Goal: Task Accomplishment & Management: Use online tool/utility

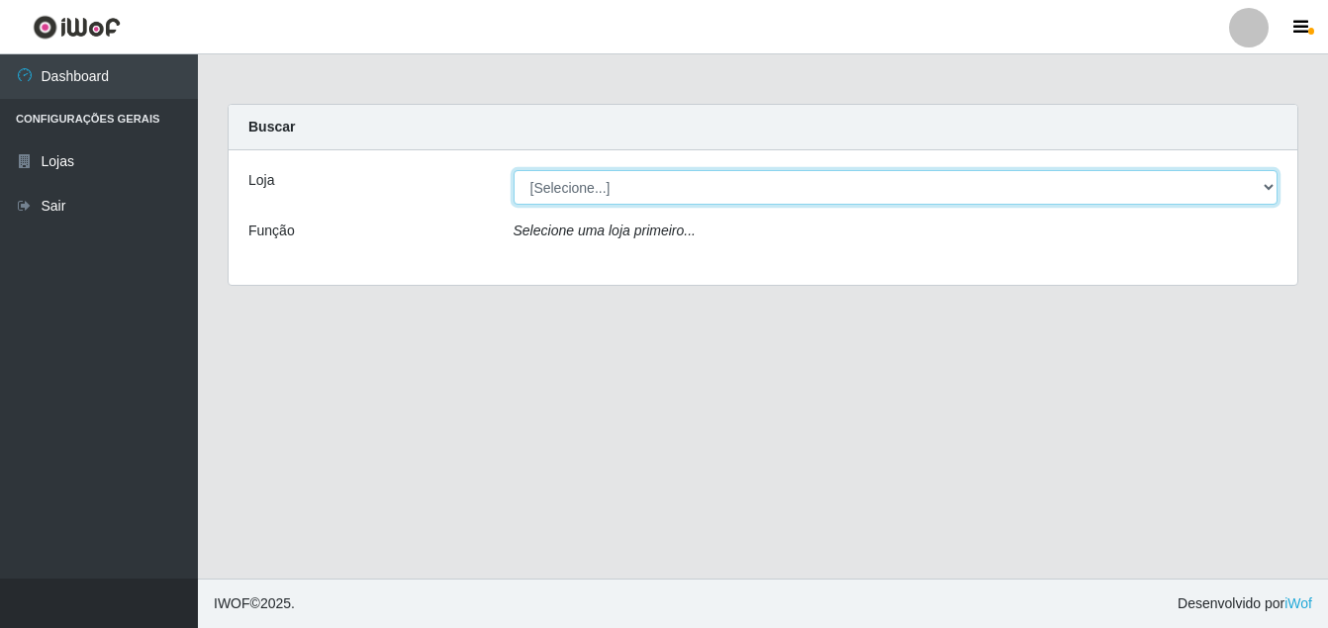
click at [625, 180] on select "[Selecione...] Ajubá Mercado" at bounding box center [896, 187] width 765 height 35
select select "402"
click at [514, 170] on select "[Selecione...] Ajubá Mercado" at bounding box center [896, 187] width 765 height 35
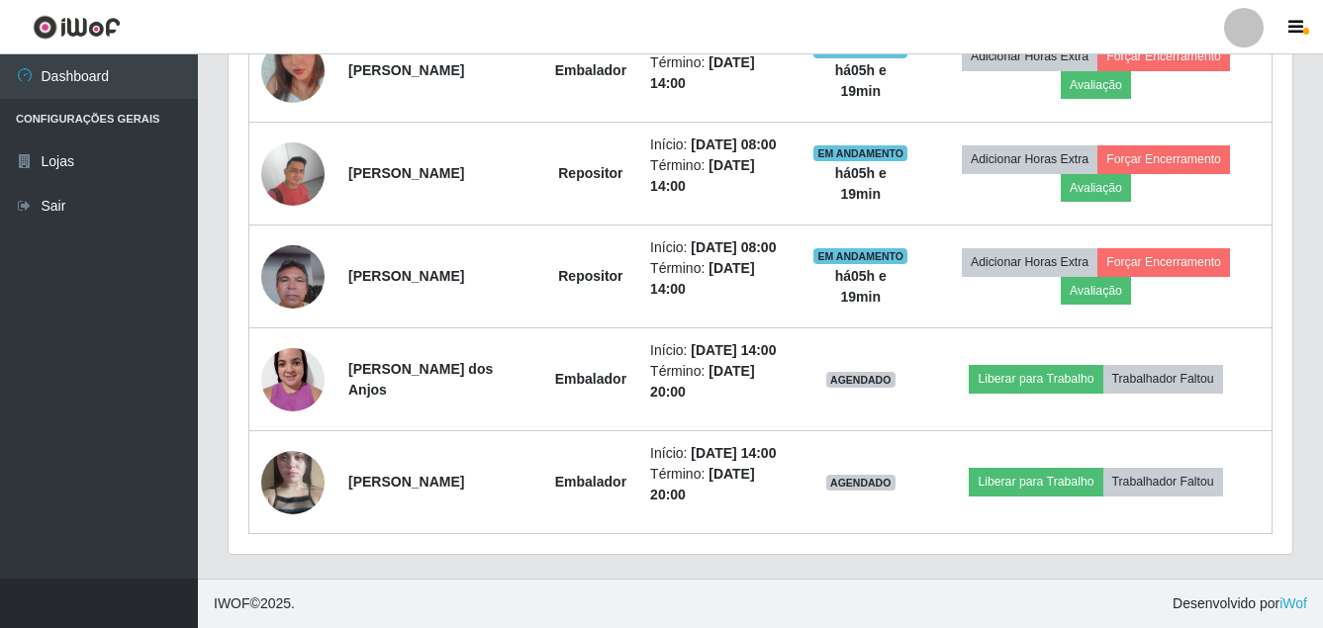
scroll to position [952, 0]
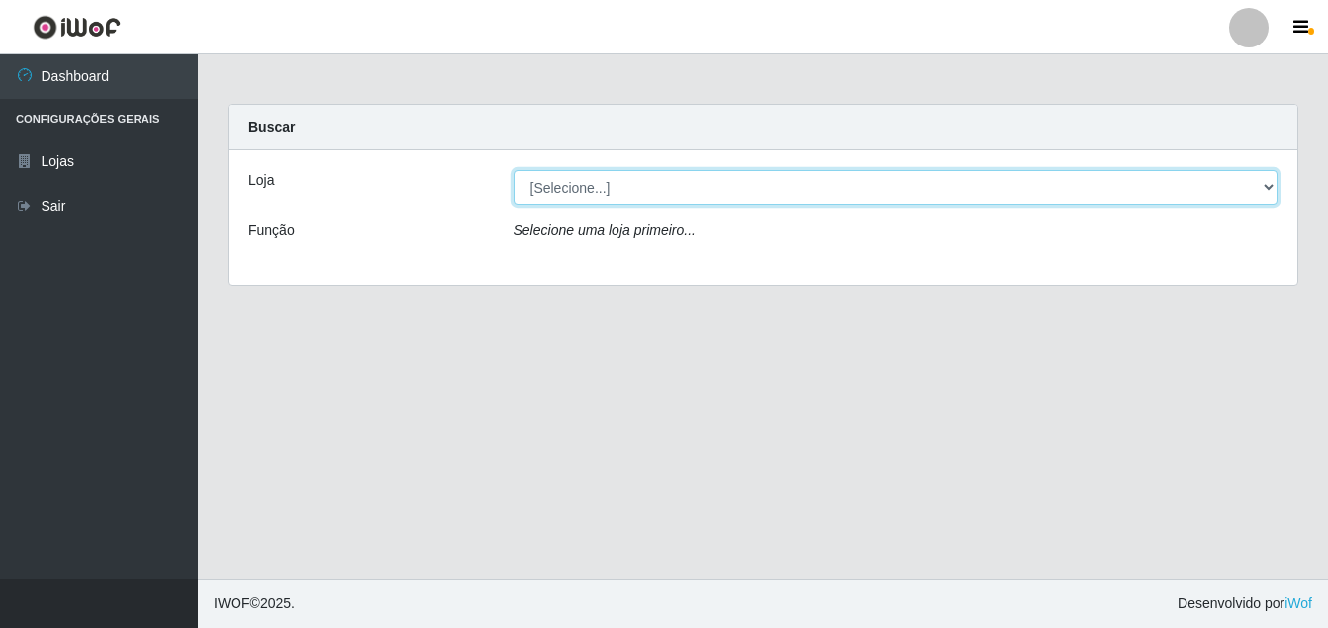
click at [630, 185] on select "[Selecione...] Ajubá Mercado" at bounding box center [896, 187] width 765 height 35
select select "402"
click at [514, 170] on select "[Selecione...] Ajubá Mercado" at bounding box center [896, 187] width 765 height 35
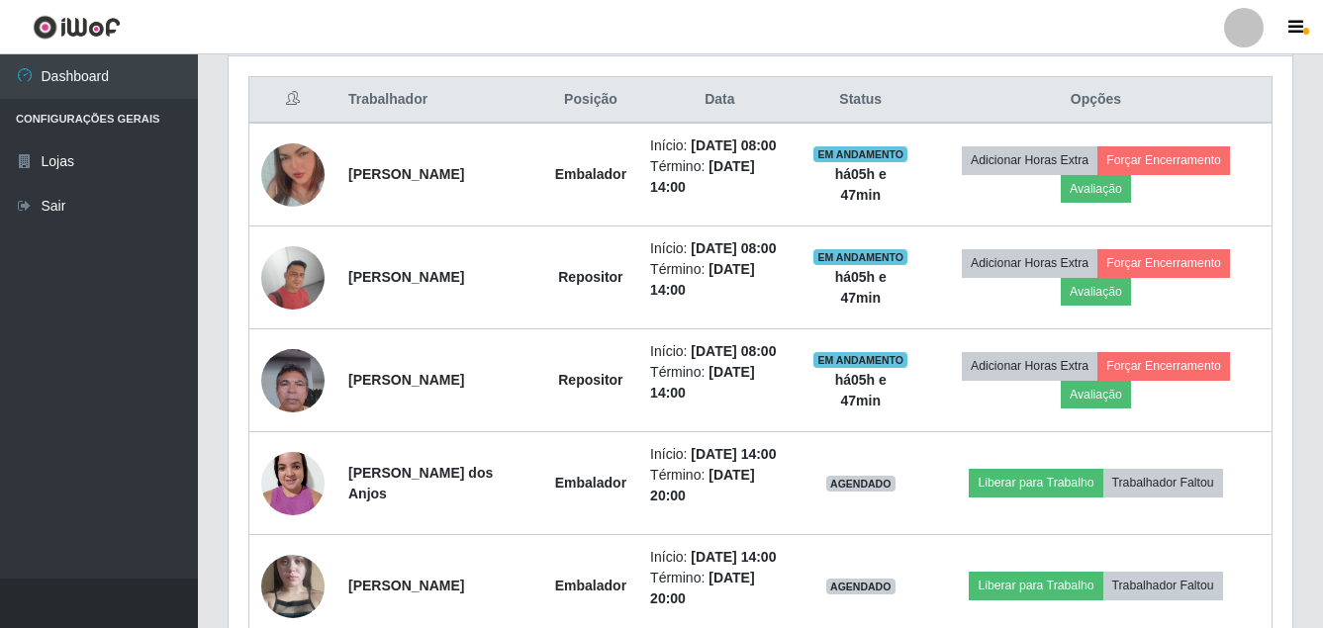
scroll to position [594, 0]
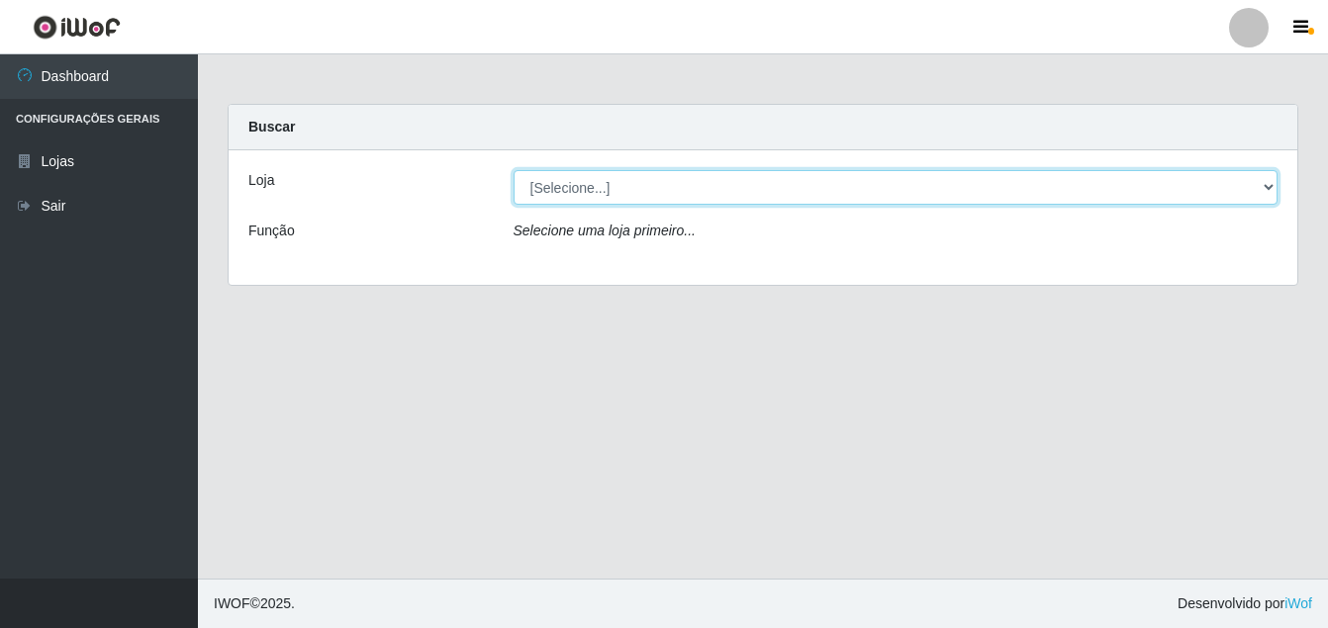
click at [676, 194] on select "[Selecione...] Ajubá Mercado" at bounding box center [896, 187] width 765 height 35
select select "402"
click at [514, 170] on select "[Selecione...] Ajubá Mercado" at bounding box center [896, 187] width 765 height 35
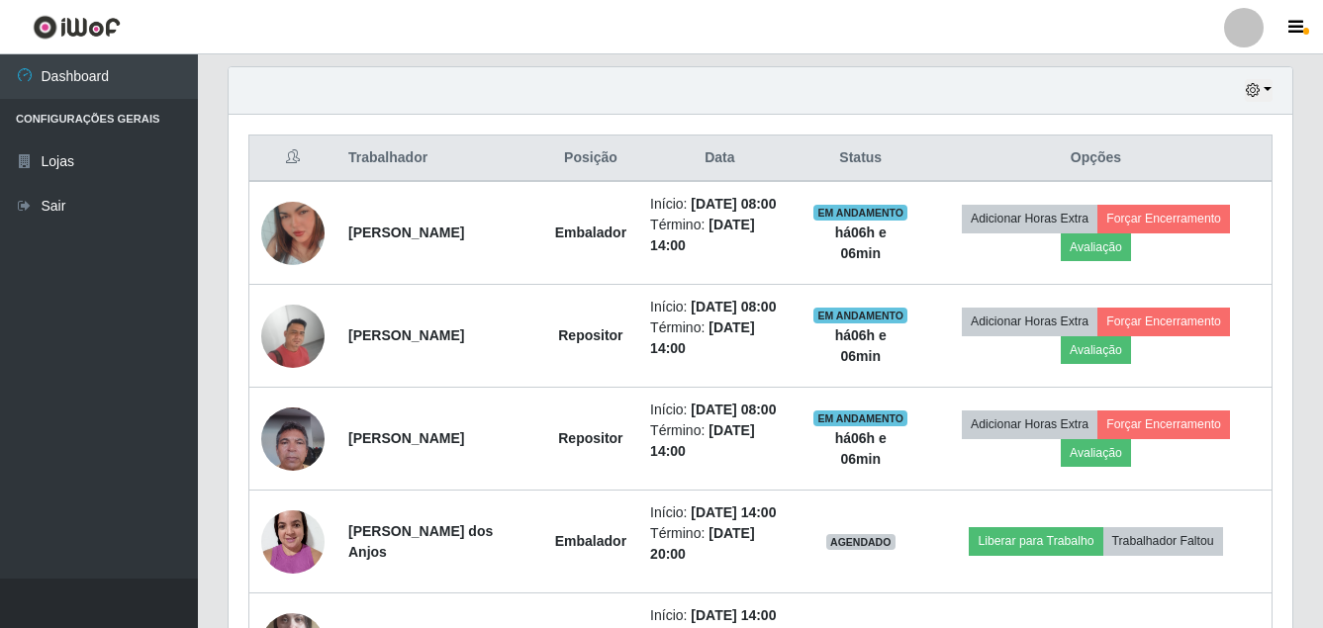
scroll to position [693, 0]
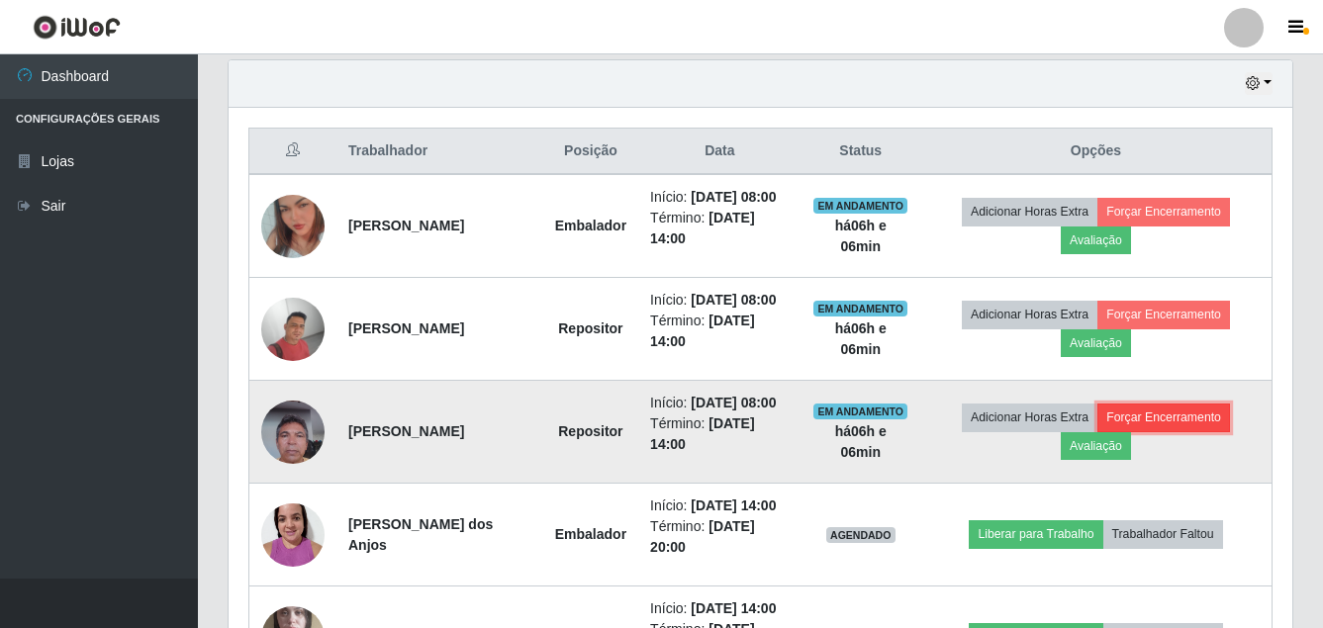
click at [1193, 431] on button "Forçar Encerramento" at bounding box center [1163, 418] width 133 height 28
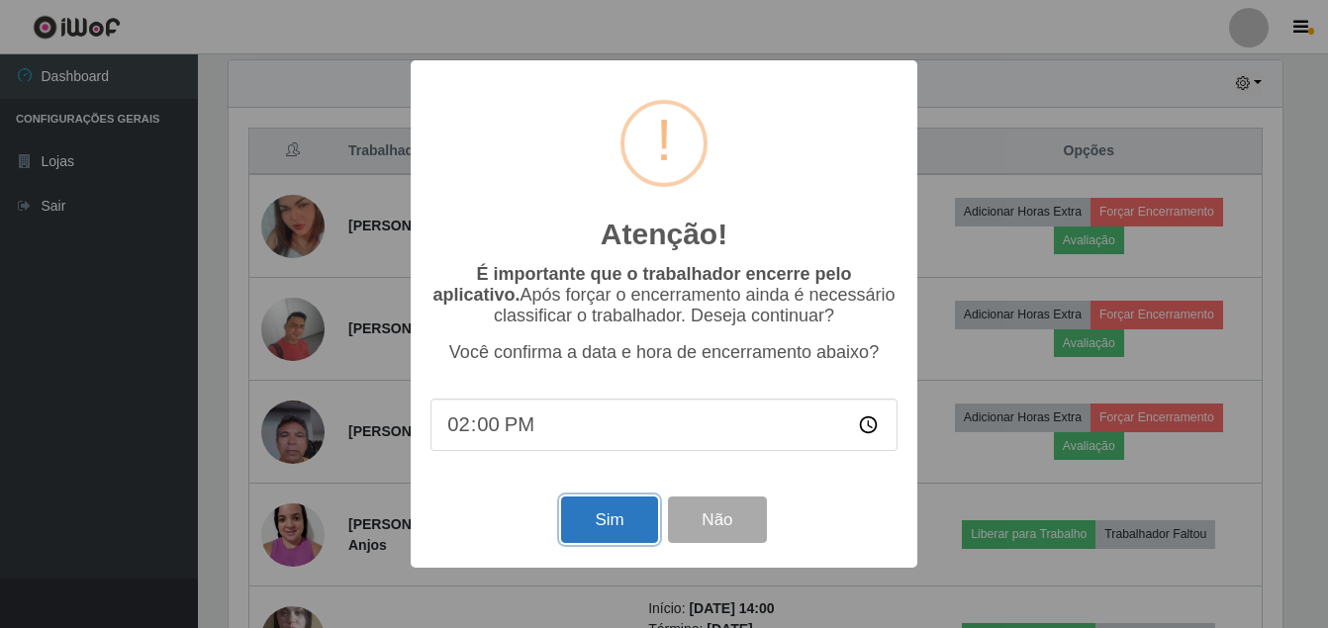
click at [620, 523] on button "Sim" at bounding box center [609, 520] width 96 height 47
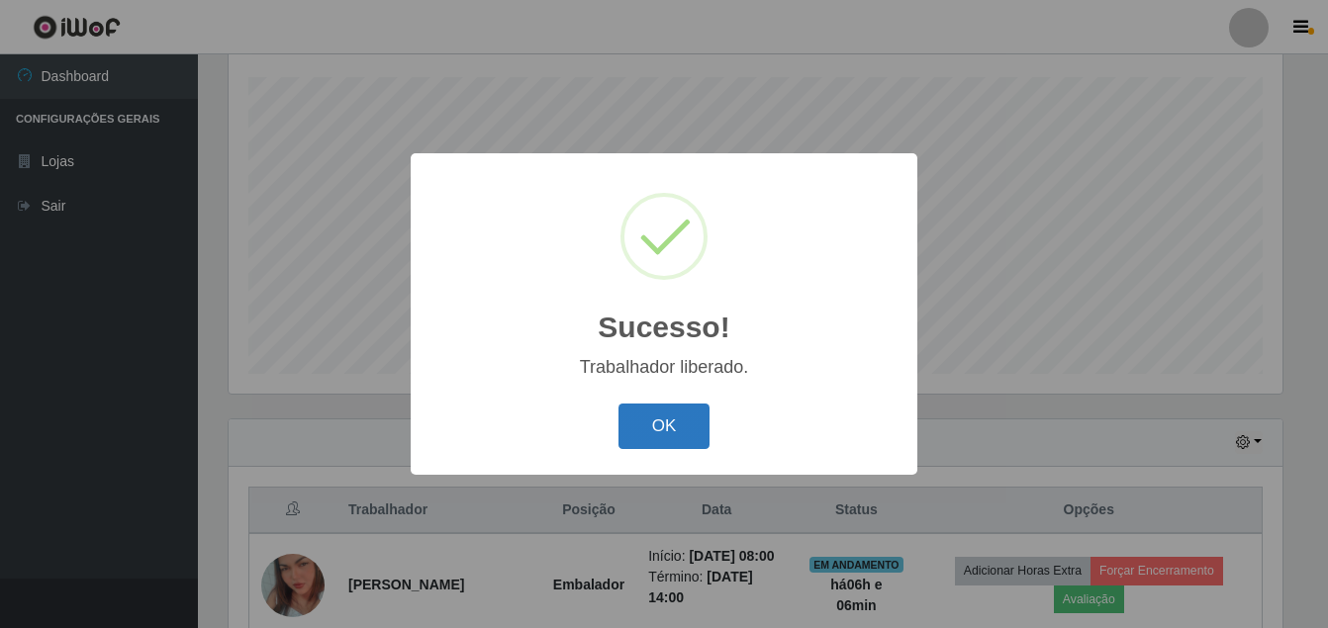
click at [655, 418] on button "OK" at bounding box center [664, 427] width 92 height 47
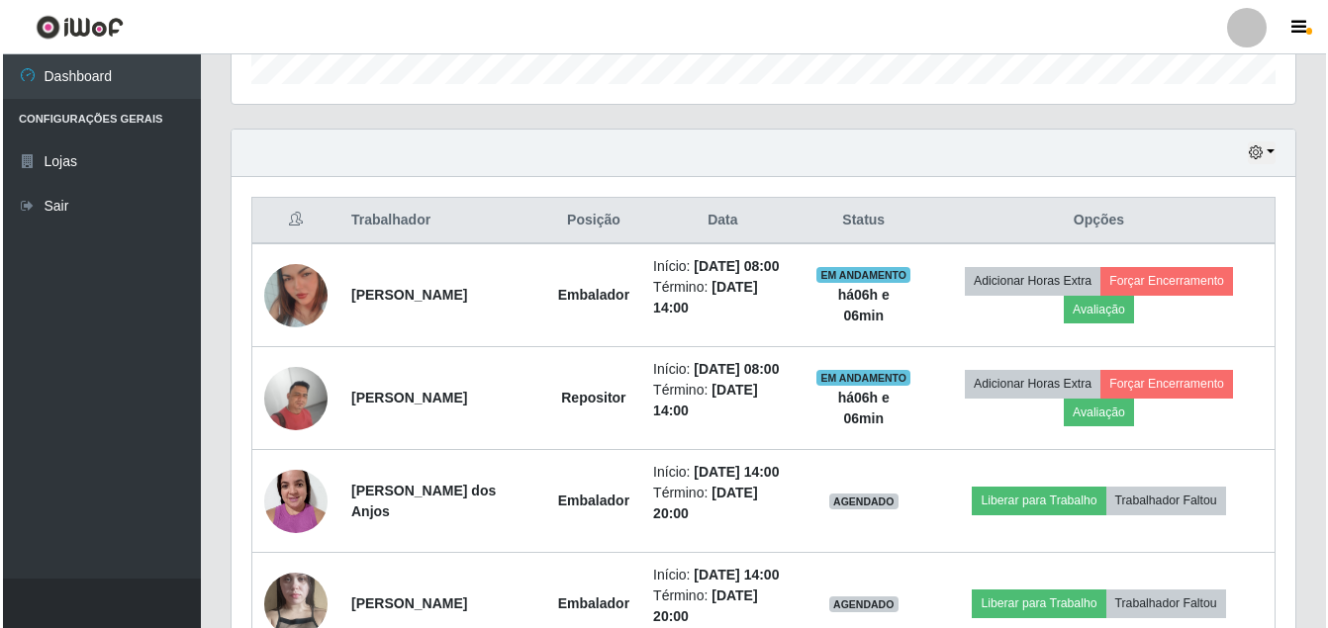
scroll to position [630, 0]
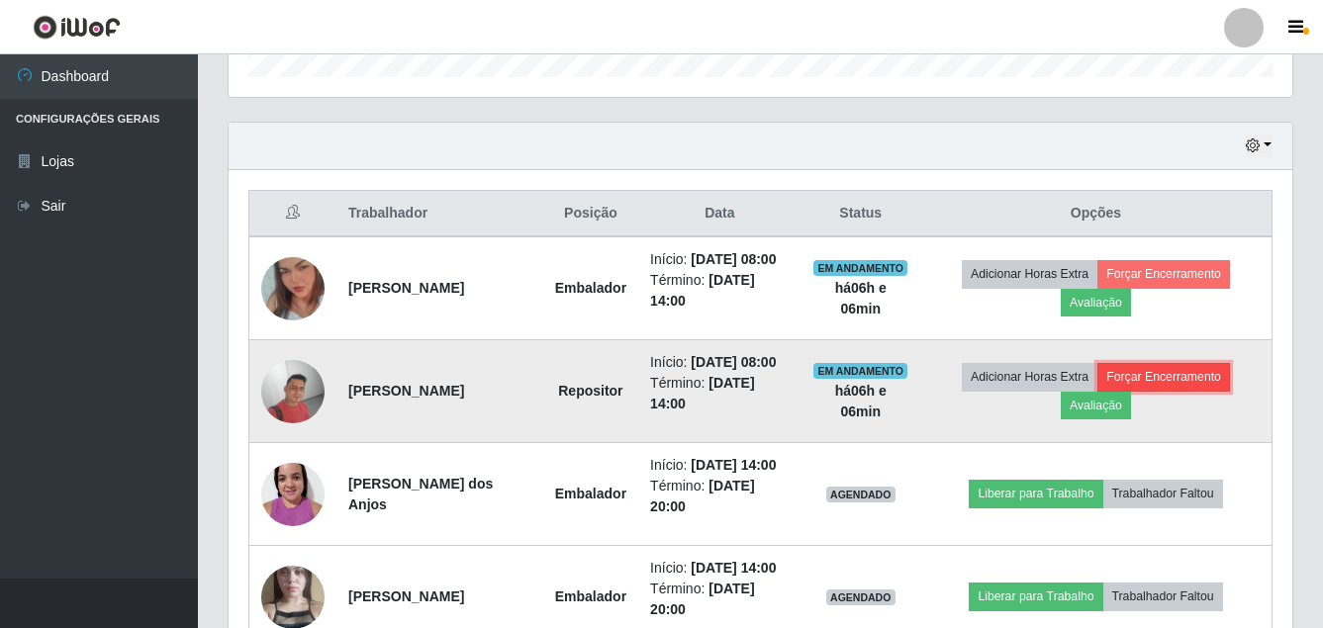
click at [1190, 391] on button "Forçar Encerramento" at bounding box center [1163, 377] width 133 height 28
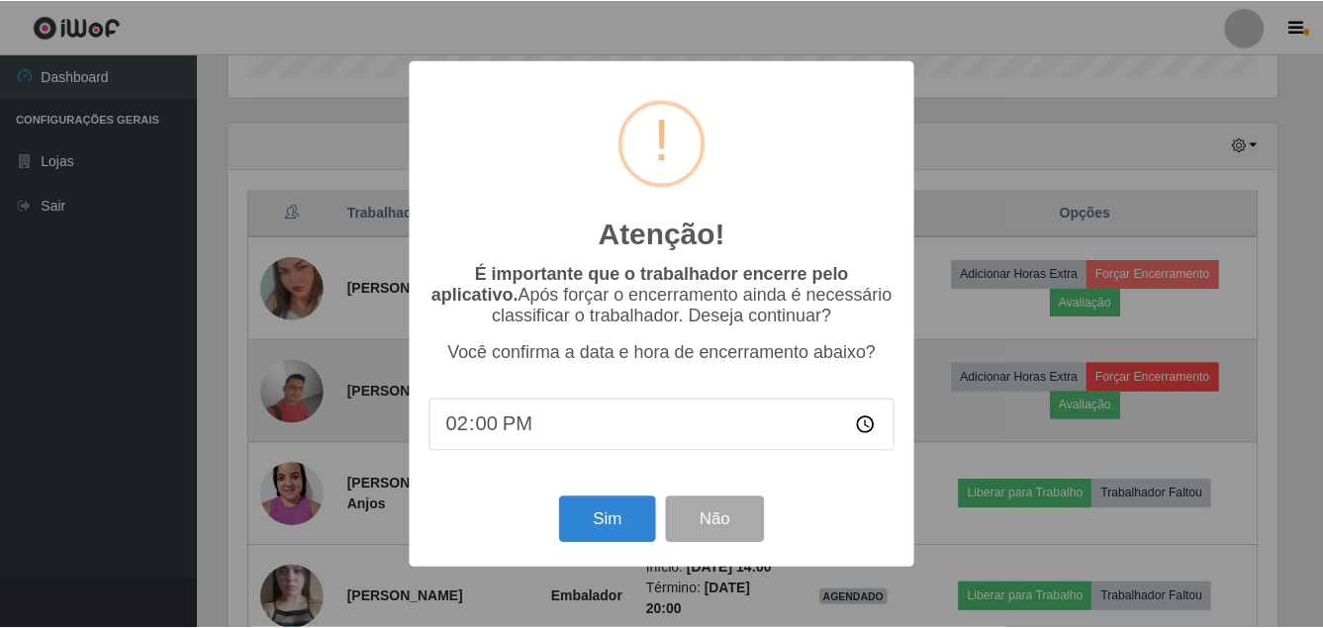
scroll to position [411, 1054]
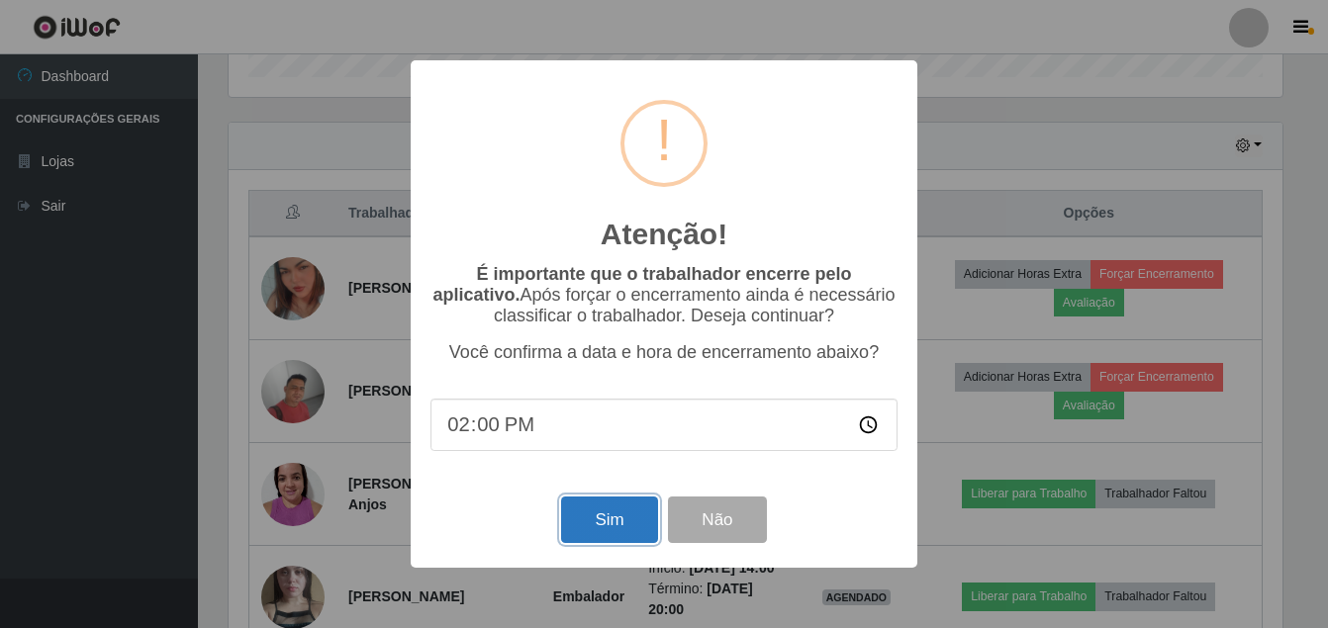
click at [603, 509] on button "Sim" at bounding box center [609, 520] width 96 height 47
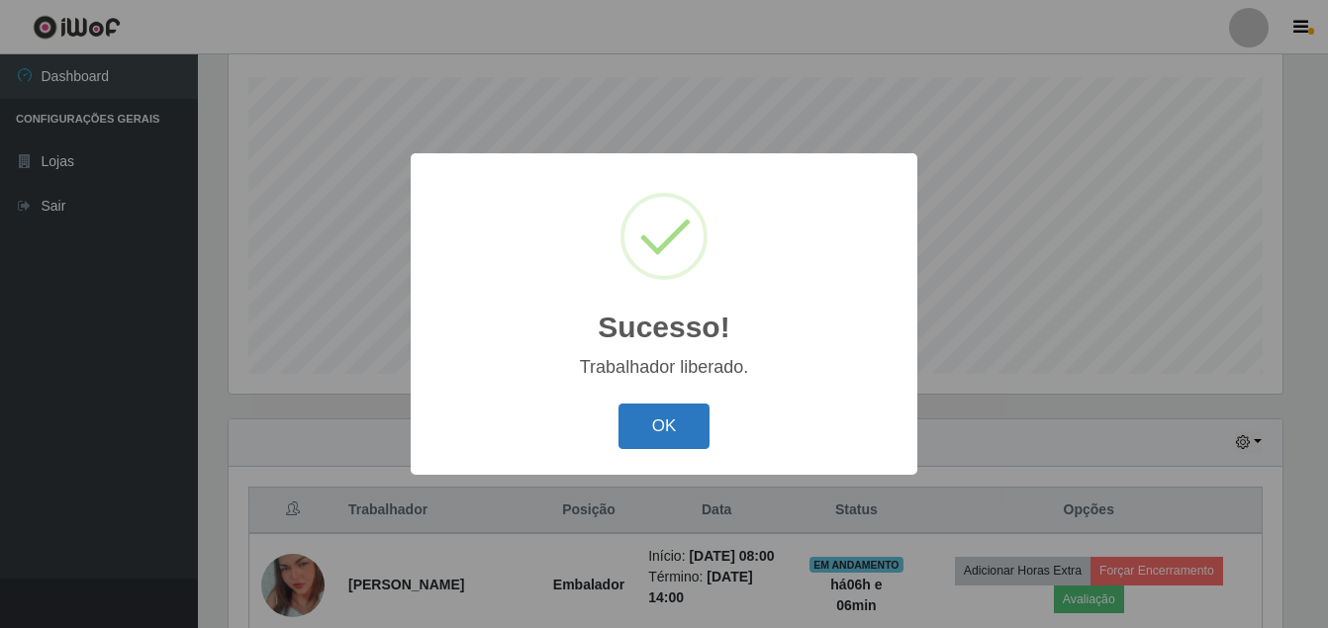
click at [641, 419] on button "OK" at bounding box center [664, 427] width 92 height 47
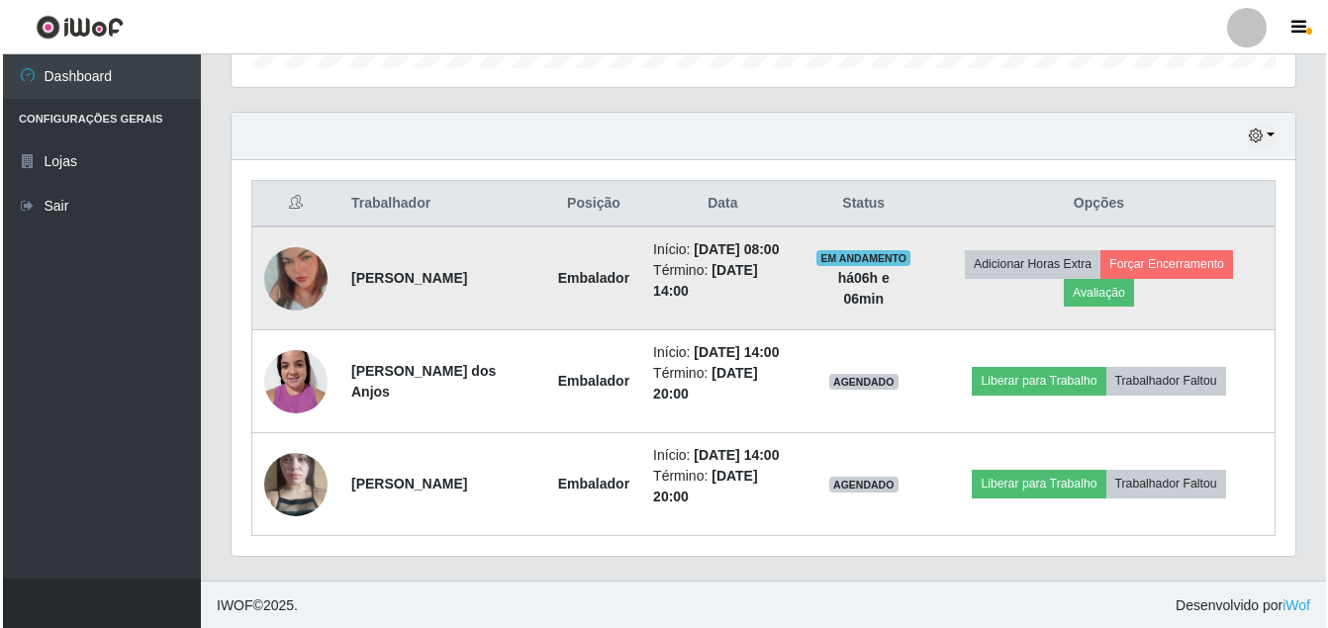
scroll to position [606, 0]
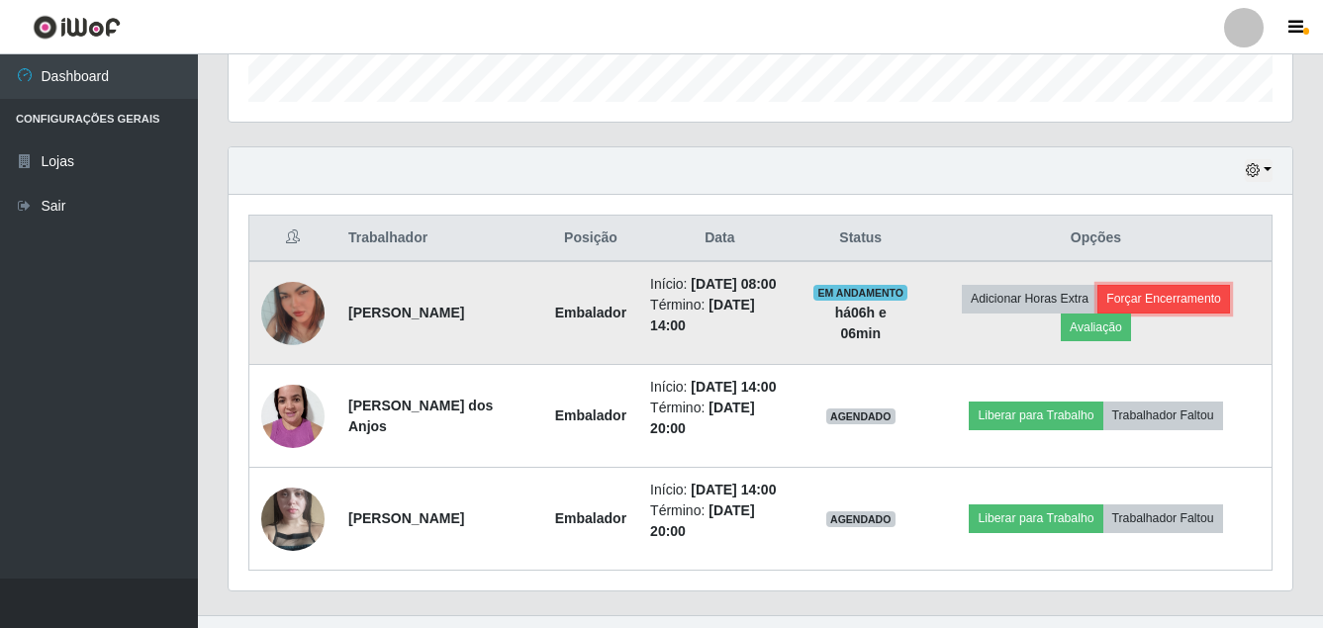
click at [1199, 306] on button "Forçar Encerramento" at bounding box center [1163, 299] width 133 height 28
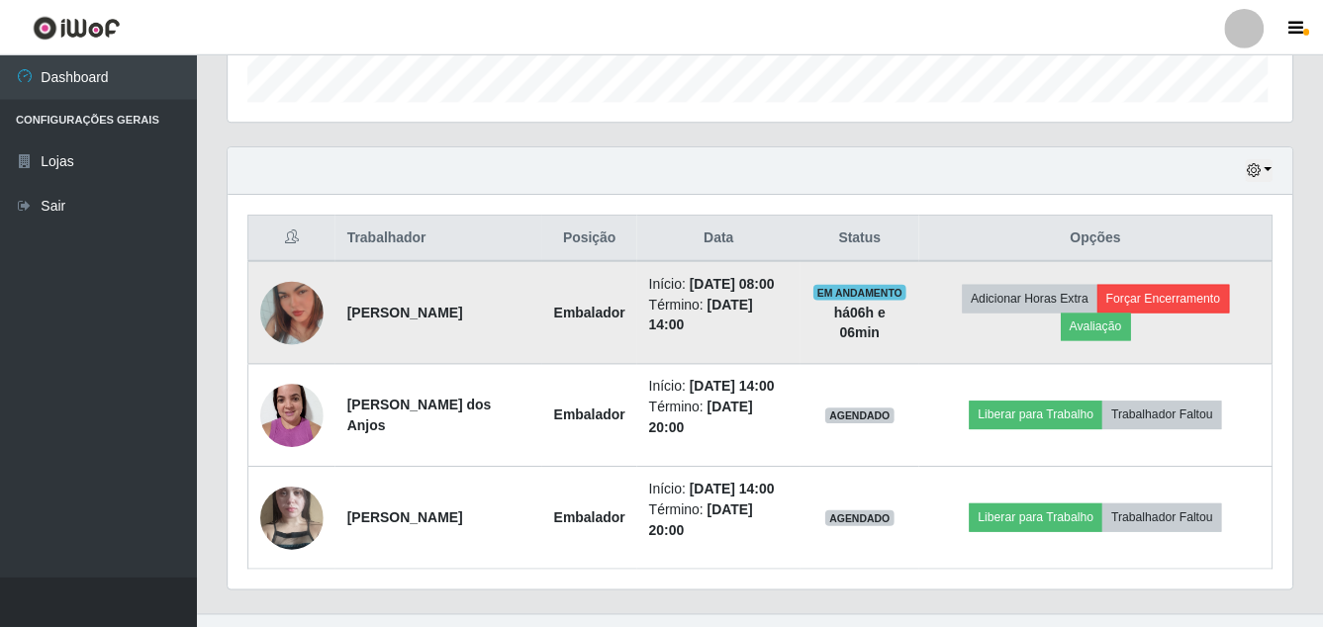
scroll to position [411, 1054]
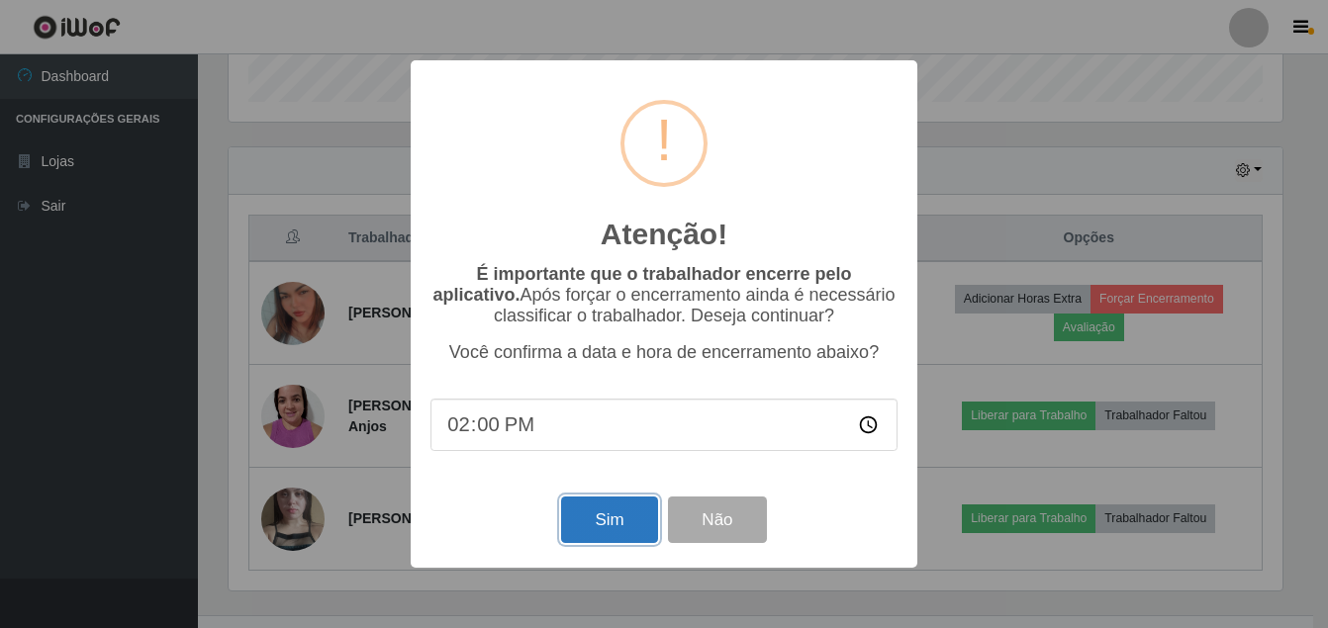
click at [597, 515] on button "Sim" at bounding box center [609, 520] width 96 height 47
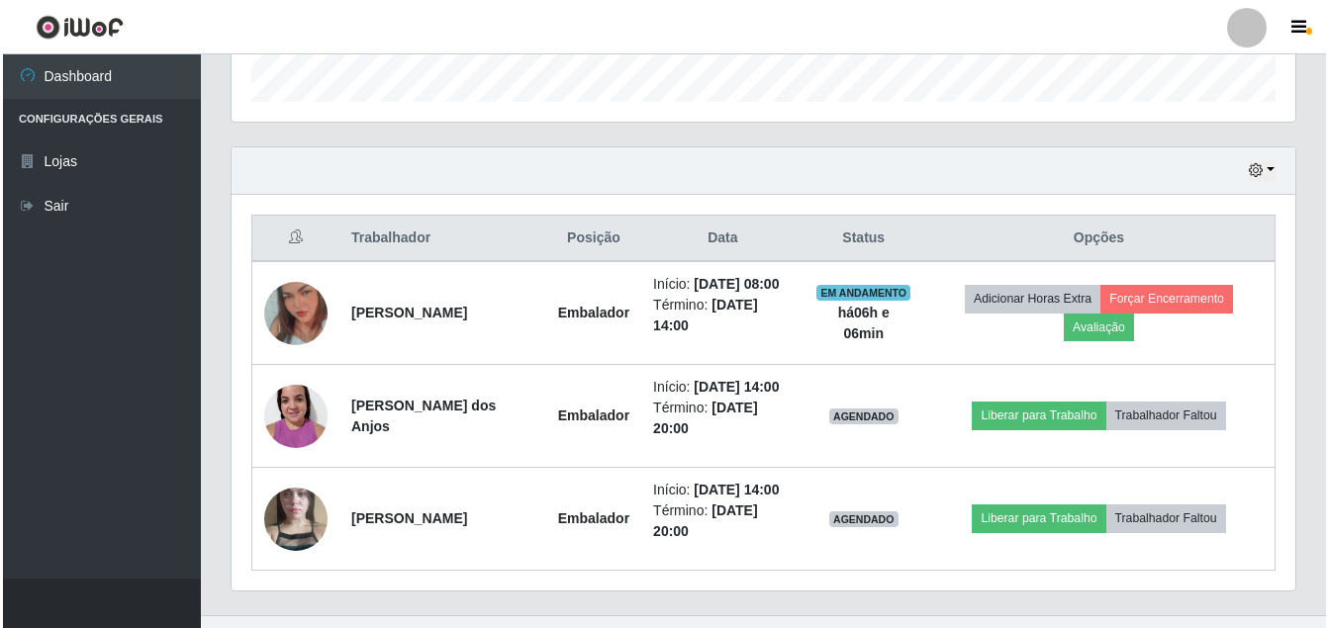
scroll to position [0, 0]
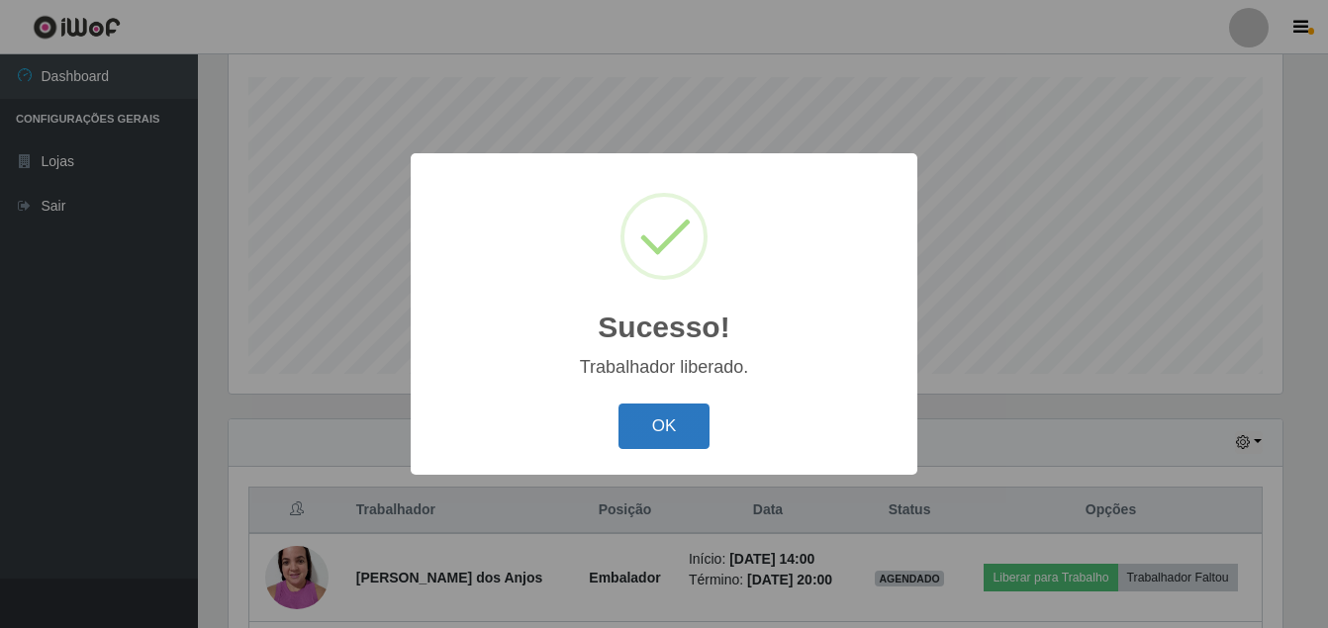
click at [643, 432] on button "OK" at bounding box center [664, 427] width 92 height 47
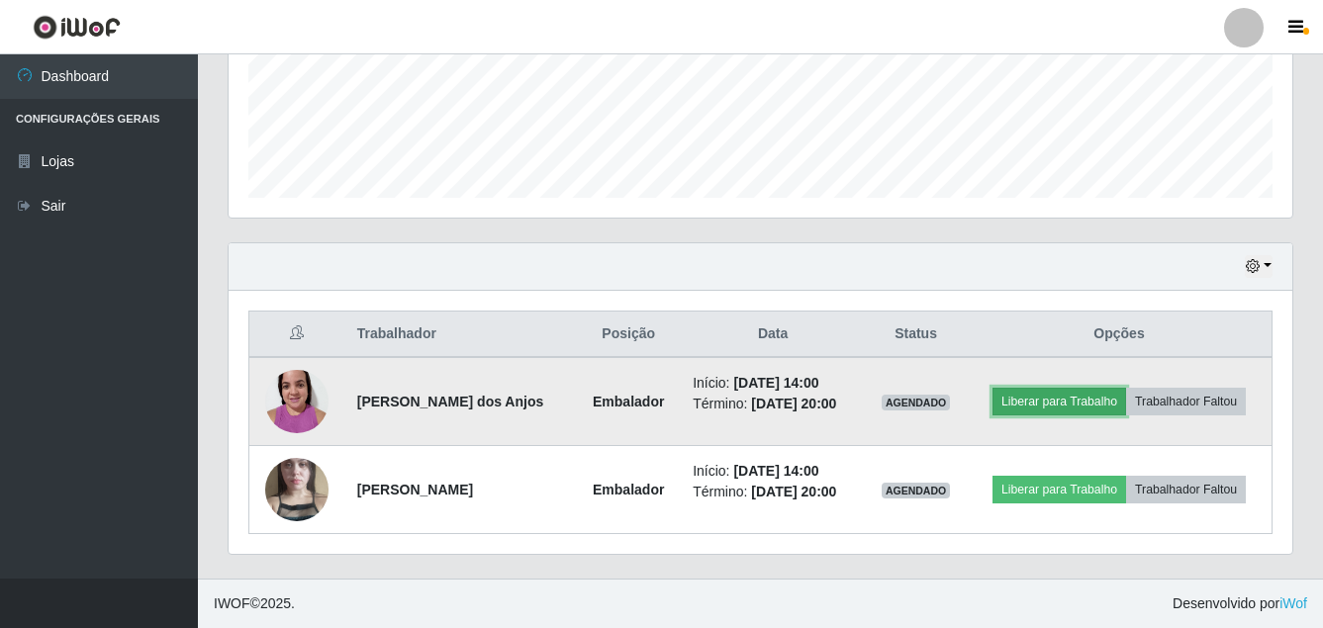
click at [1077, 395] on button "Liberar para Trabalho" at bounding box center [1060, 402] width 134 height 28
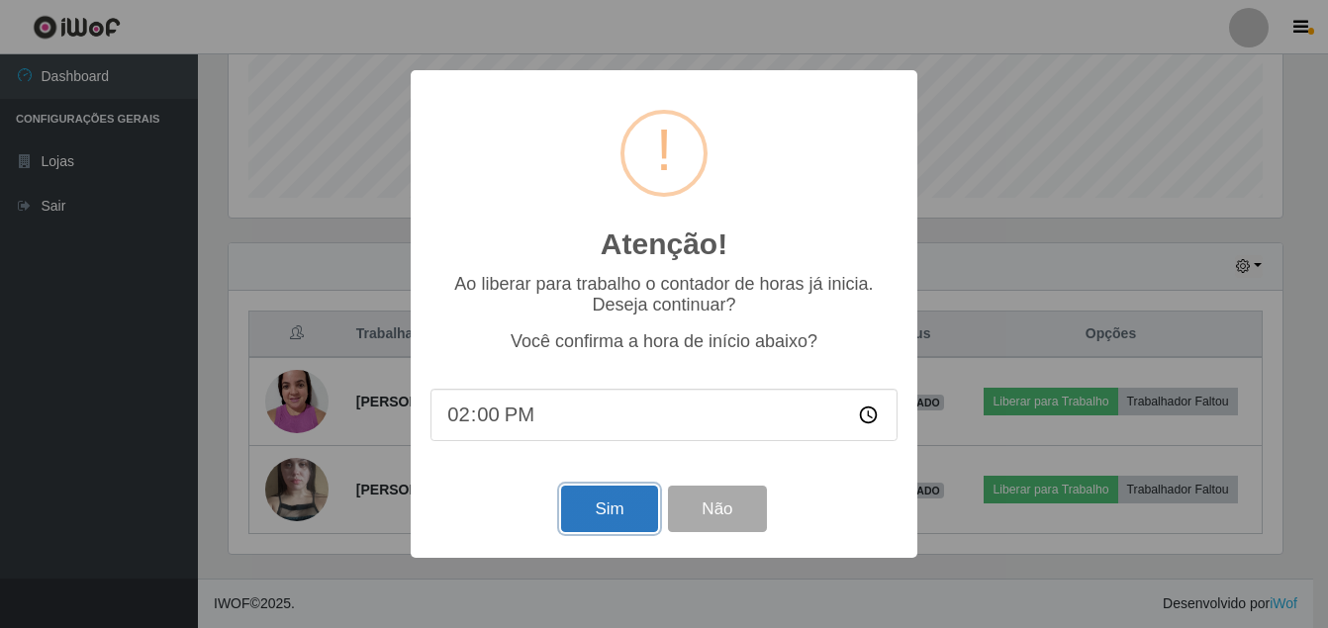
click at [611, 522] on button "Sim" at bounding box center [609, 509] width 96 height 47
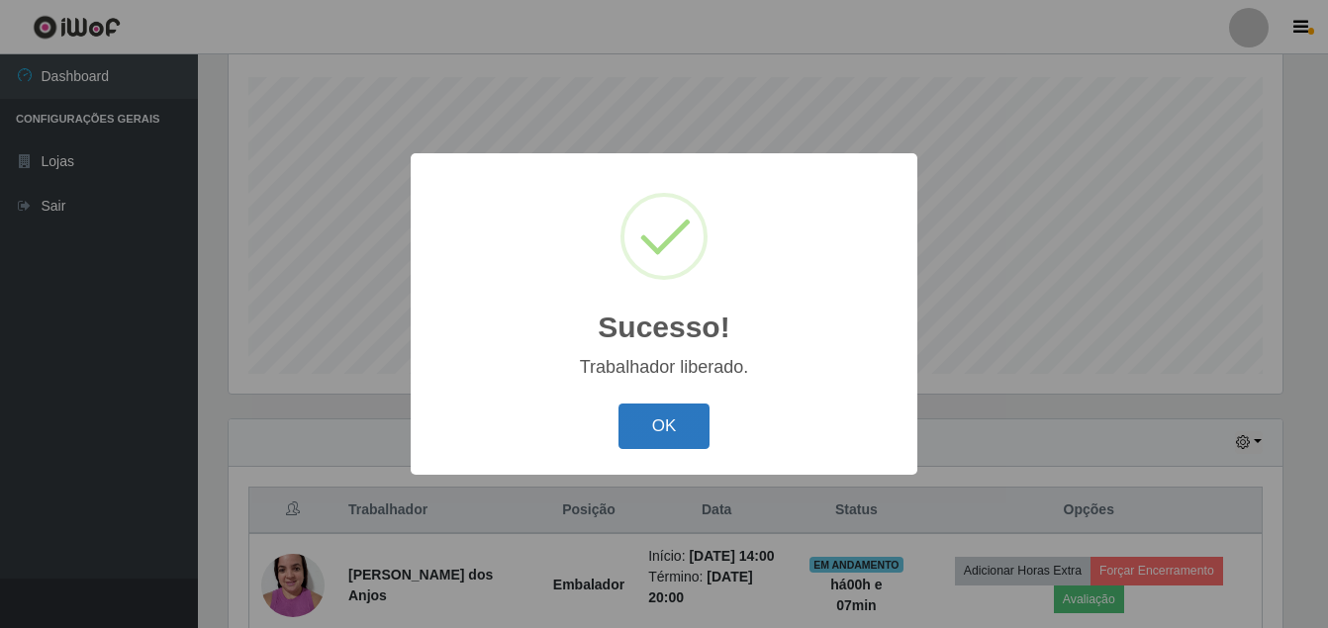
click at [631, 423] on button "OK" at bounding box center [664, 427] width 92 height 47
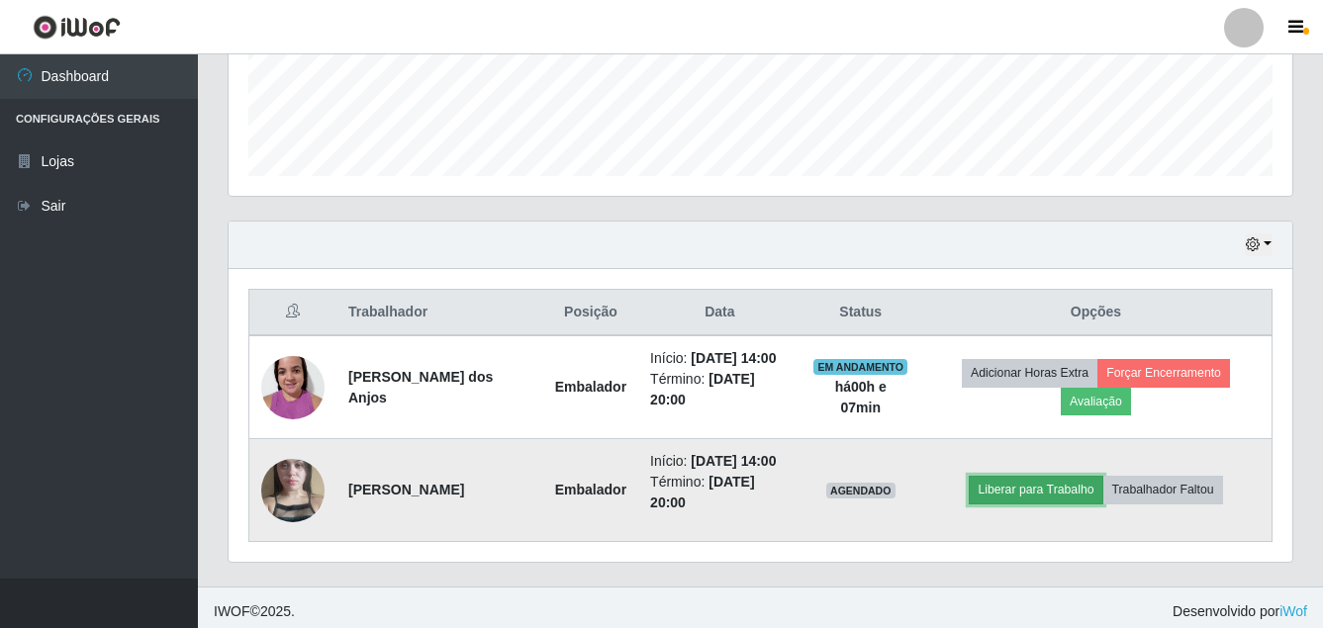
click at [1046, 504] on button "Liberar para Trabalho" at bounding box center [1036, 490] width 134 height 28
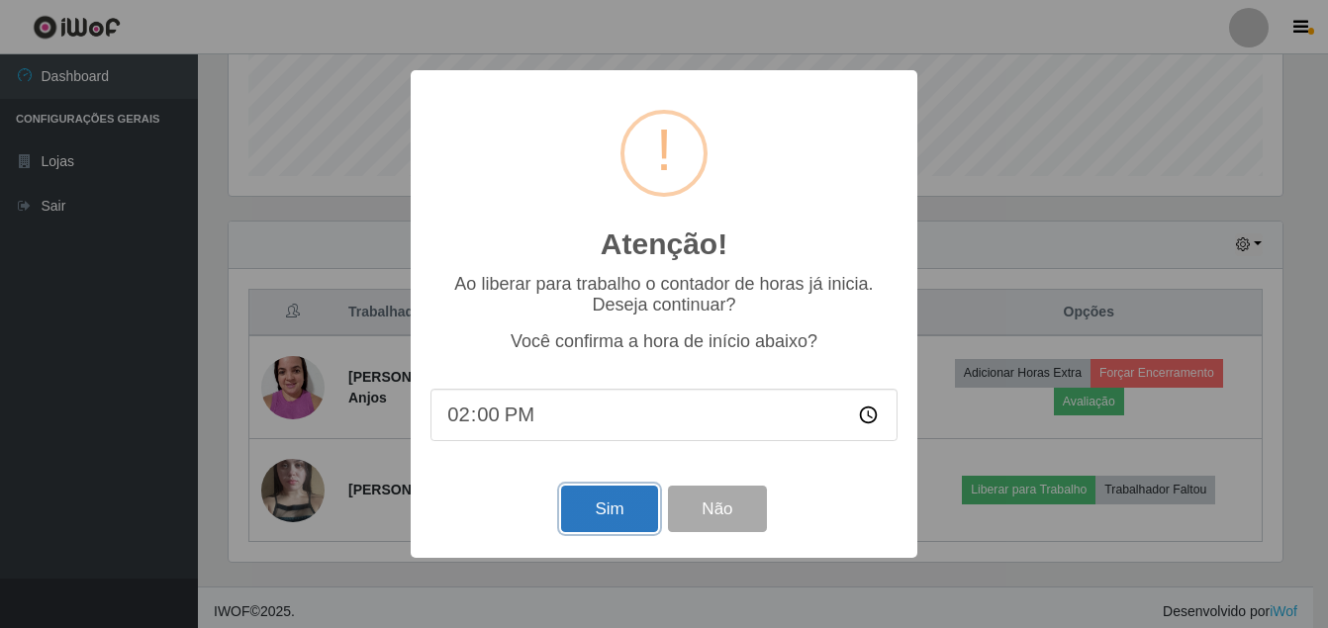
click at [616, 516] on button "Sim" at bounding box center [609, 509] width 96 height 47
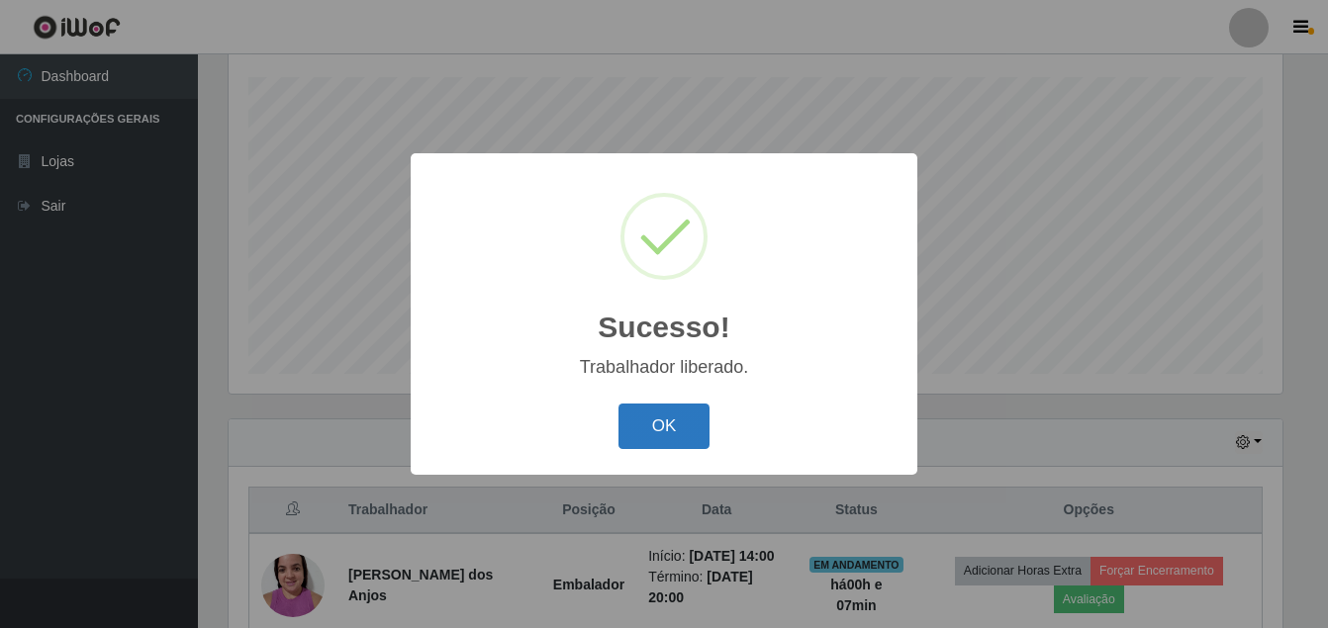
click at [659, 408] on button "OK" at bounding box center [664, 427] width 92 height 47
